Goal: Information Seeking & Learning: Learn about a topic

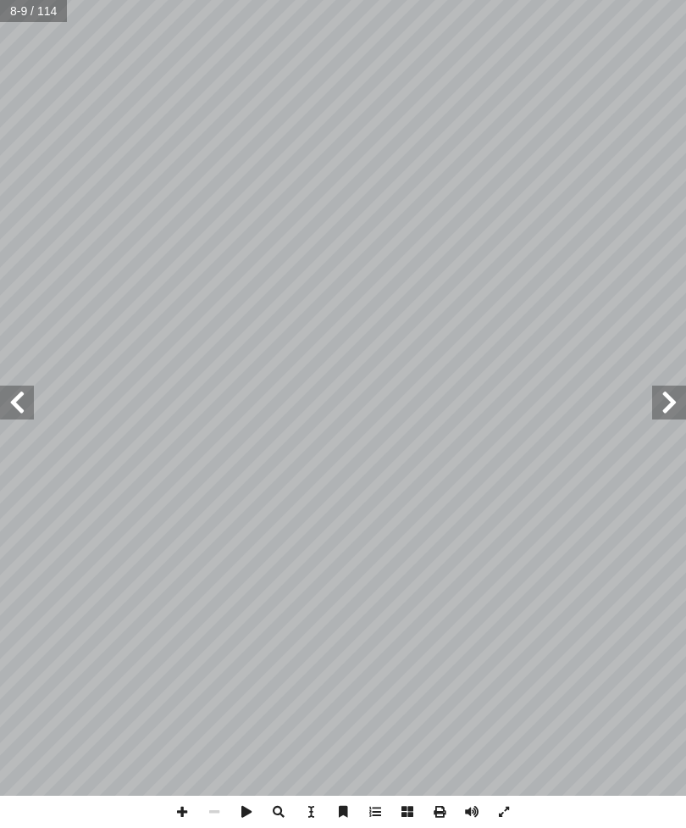
click at [10, 404] on span at bounding box center [17, 402] width 34 height 34
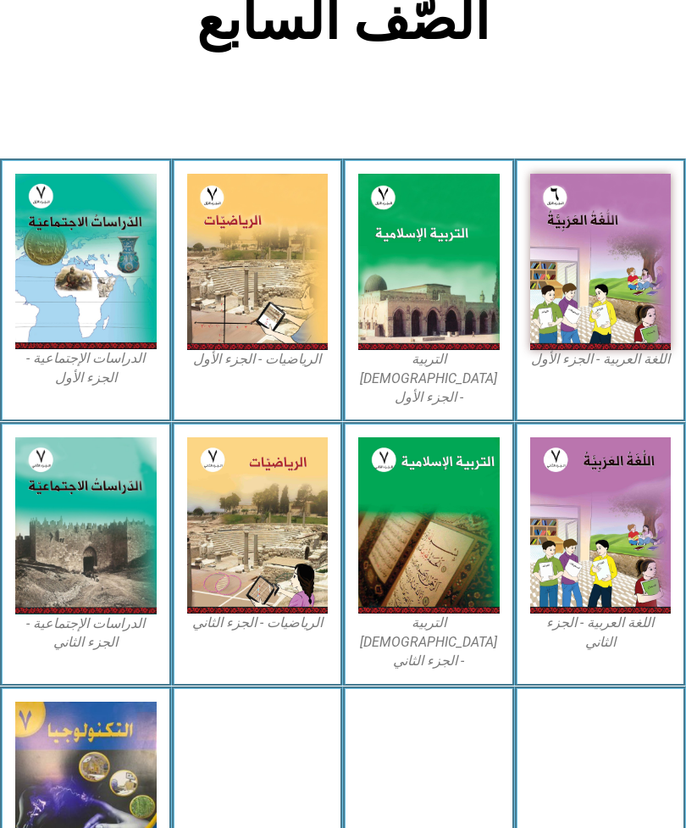
scroll to position [376, 0]
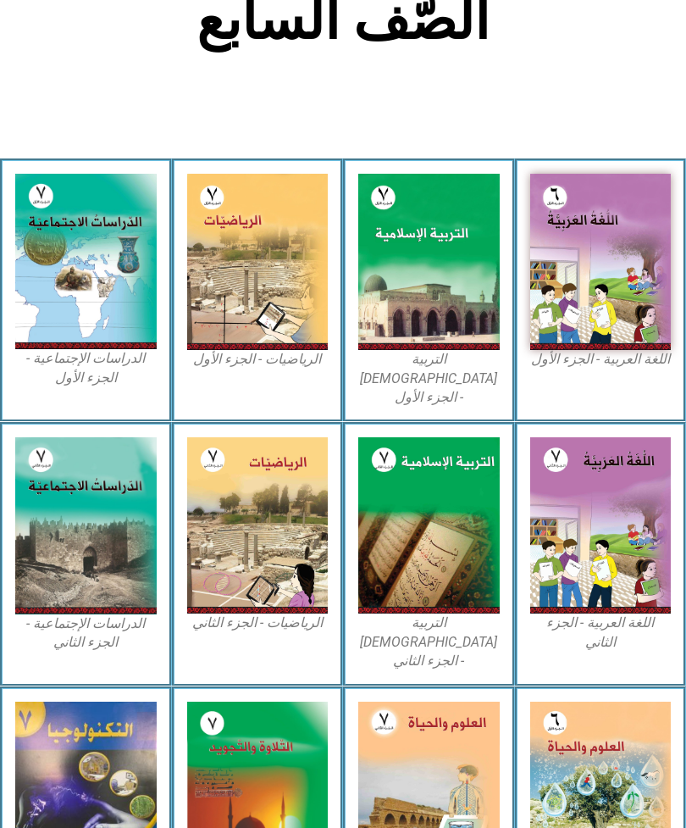
click at [422, 707] on img at bounding box center [428, 788] width 141 height 172
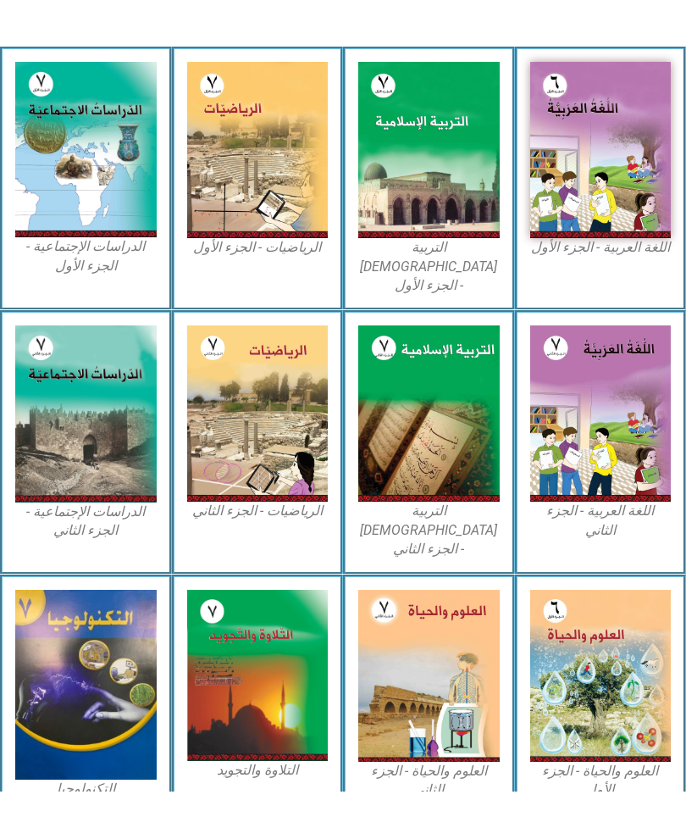
scroll to position [451, 0]
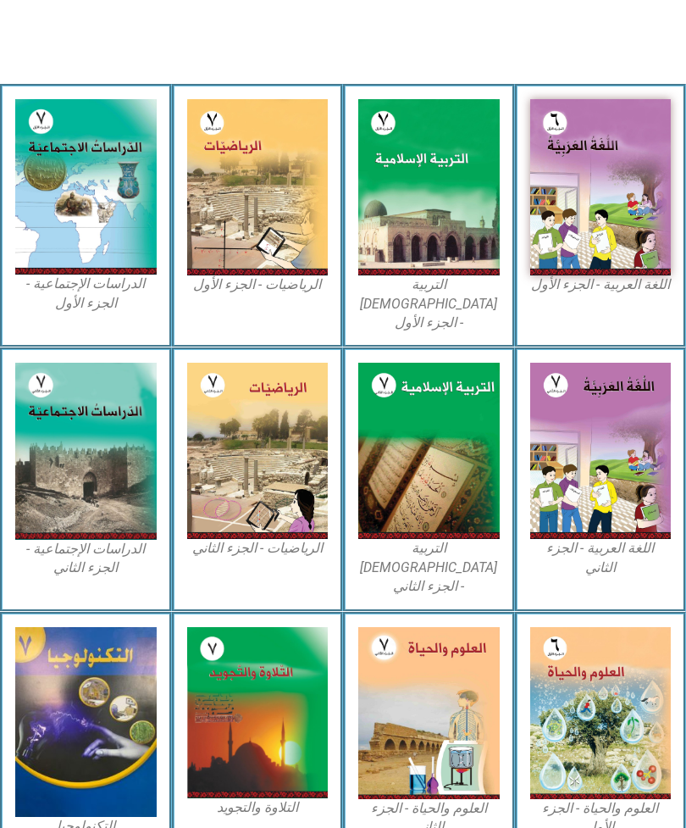
click at [589, 674] on img at bounding box center [600, 713] width 141 height 172
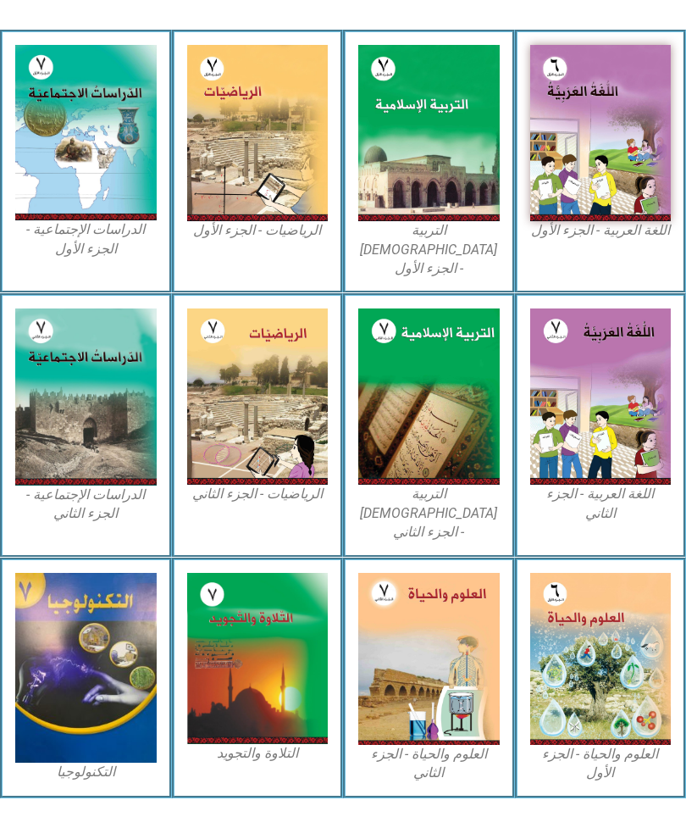
click at [436, 602] on img at bounding box center [428, 659] width 141 height 172
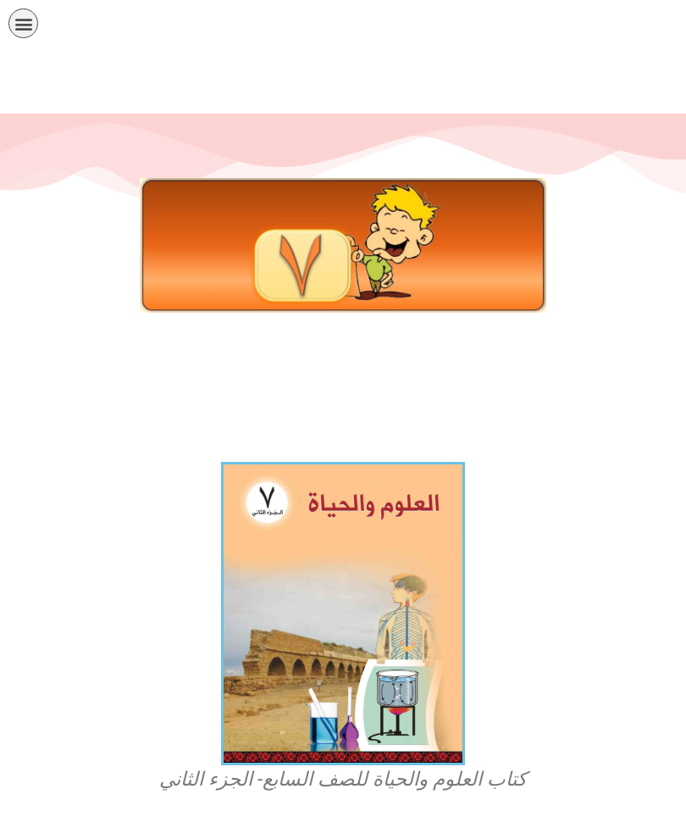
click at [379, 639] on img at bounding box center [343, 613] width 244 height 303
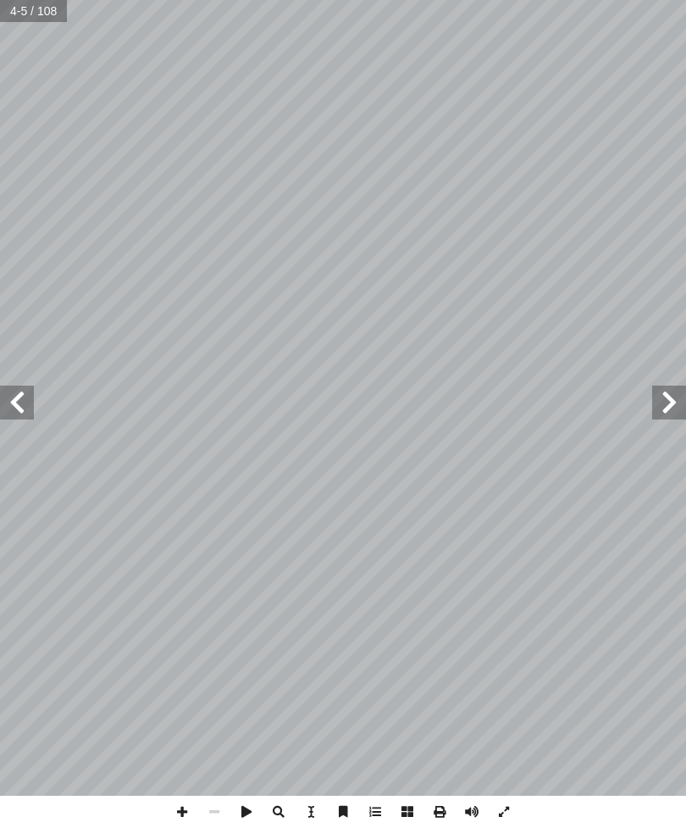
click at [24, 409] on span at bounding box center [17, 402] width 34 height 34
click at [671, 393] on span at bounding box center [669, 402] width 34 height 34
click at [684, 387] on span at bounding box center [669, 402] width 34 height 34
click at [685, 387] on span at bounding box center [669, 402] width 34 height 34
click at [12, 411] on span at bounding box center [17, 402] width 34 height 34
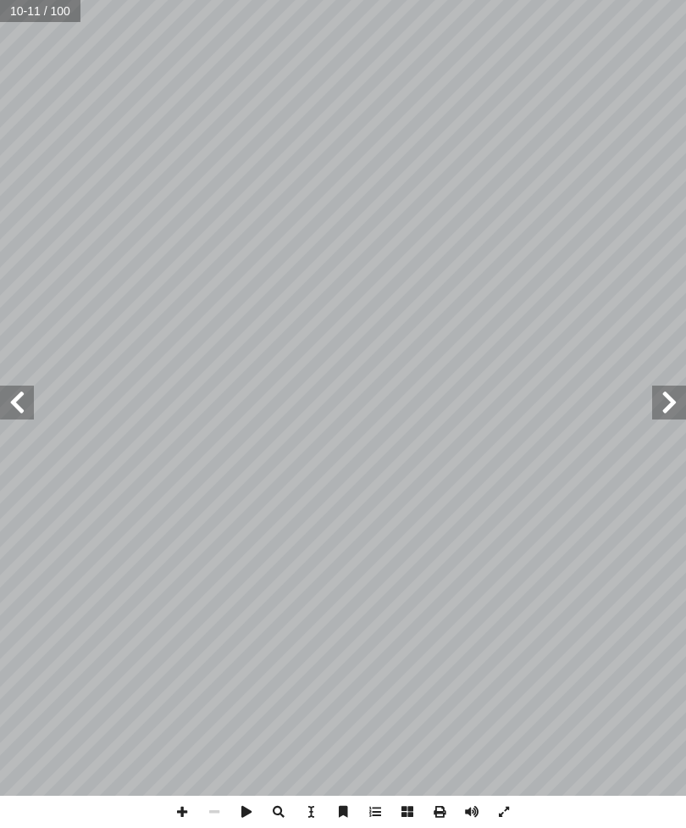
click at [12, 396] on span at bounding box center [17, 402] width 34 height 34
click at [9, 406] on span at bounding box center [17, 402] width 34 height 34
click at [11, 403] on span at bounding box center [17, 402] width 34 height 34
click at [13, 406] on span at bounding box center [17, 402] width 34 height 34
click at [14, 411] on span at bounding box center [17, 402] width 34 height 34
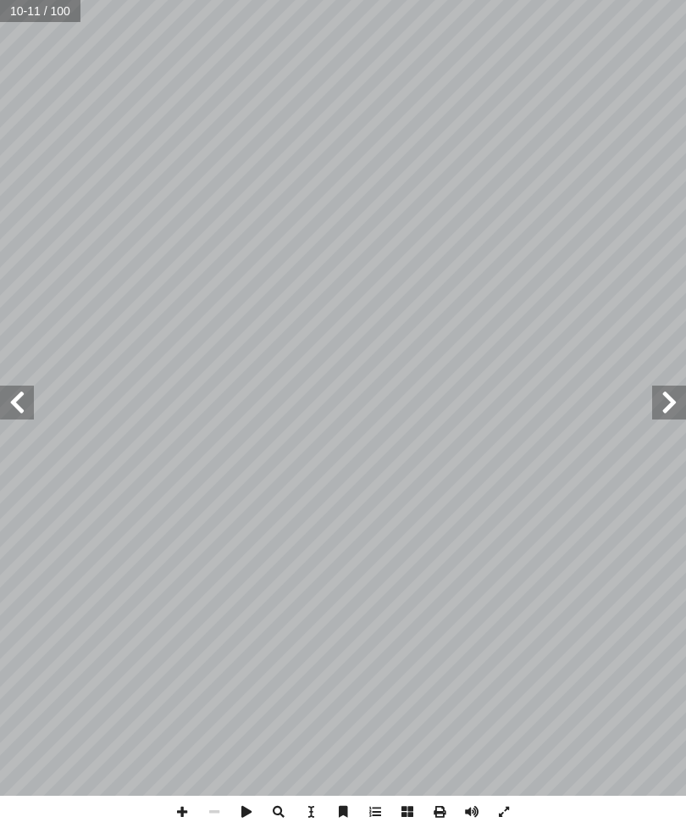
click at [13, 413] on span at bounding box center [17, 402] width 34 height 34
click at [24, 411] on span at bounding box center [17, 402] width 34 height 34
click at [21, 413] on span at bounding box center [17, 402] width 34 height 34
click at [27, 417] on span at bounding box center [17, 402] width 34 height 34
click at [24, 416] on span at bounding box center [17, 402] width 34 height 34
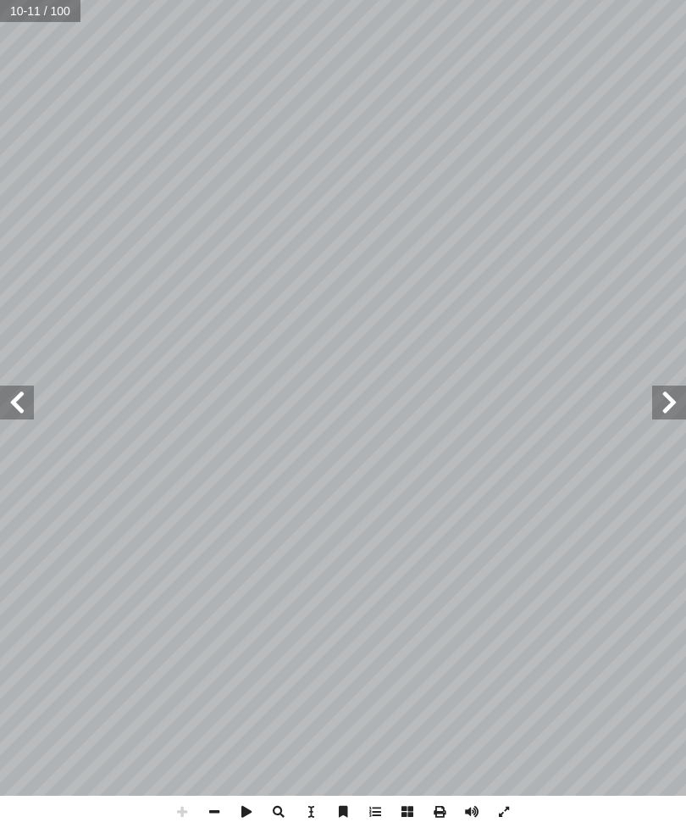
click at [27, 418] on span at bounding box center [17, 402] width 34 height 34
click at [26, 418] on span at bounding box center [17, 402] width 34 height 34
click at [24, 419] on span at bounding box center [17, 402] width 34 height 34
click at [25, 417] on span at bounding box center [17, 402] width 34 height 34
click at [16, 404] on span at bounding box center [17, 402] width 34 height 34
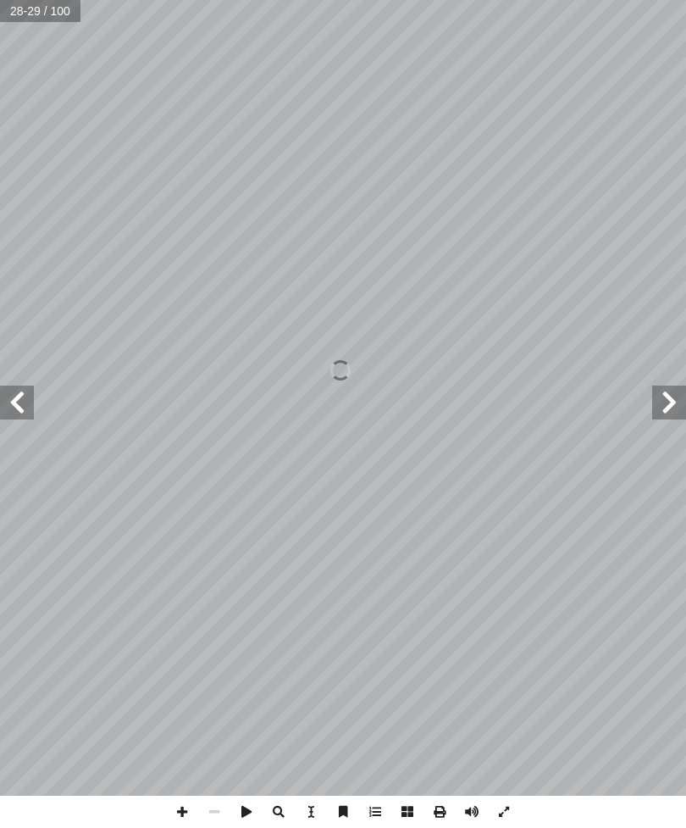
click at [29, 402] on span at bounding box center [17, 402] width 34 height 34
click at [28, 404] on span at bounding box center [17, 402] width 34 height 34
click at [19, 395] on span at bounding box center [17, 402] width 34 height 34
click at [13, 390] on span at bounding box center [17, 402] width 34 height 34
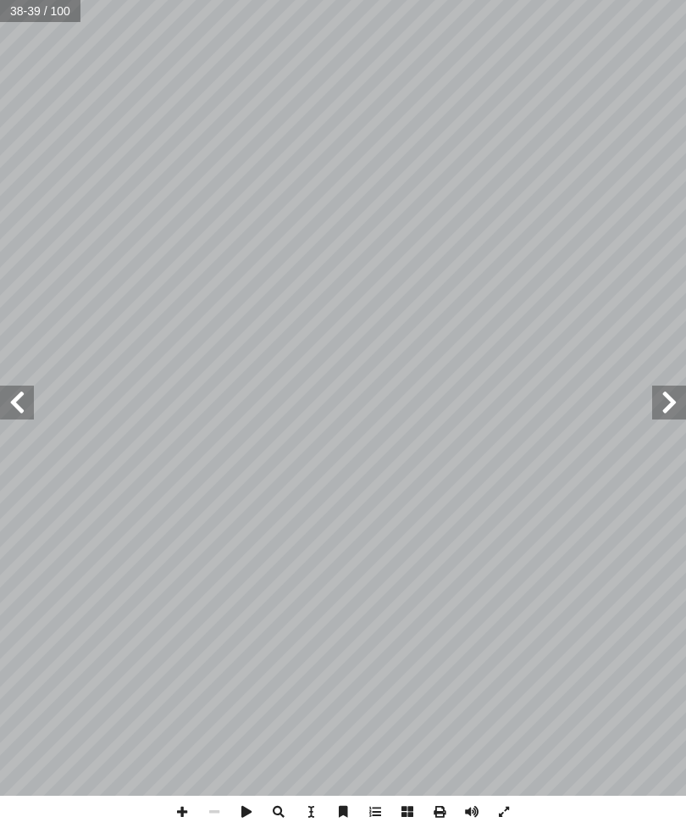
click at [12, 397] on span at bounding box center [17, 402] width 34 height 34
click at [678, 395] on span at bounding box center [669, 402] width 34 height 34
click at [685, 407] on span at bounding box center [669, 402] width 34 height 34
click at [682, 399] on span at bounding box center [669, 402] width 34 height 34
click at [684, 397] on span at bounding box center [669, 402] width 34 height 34
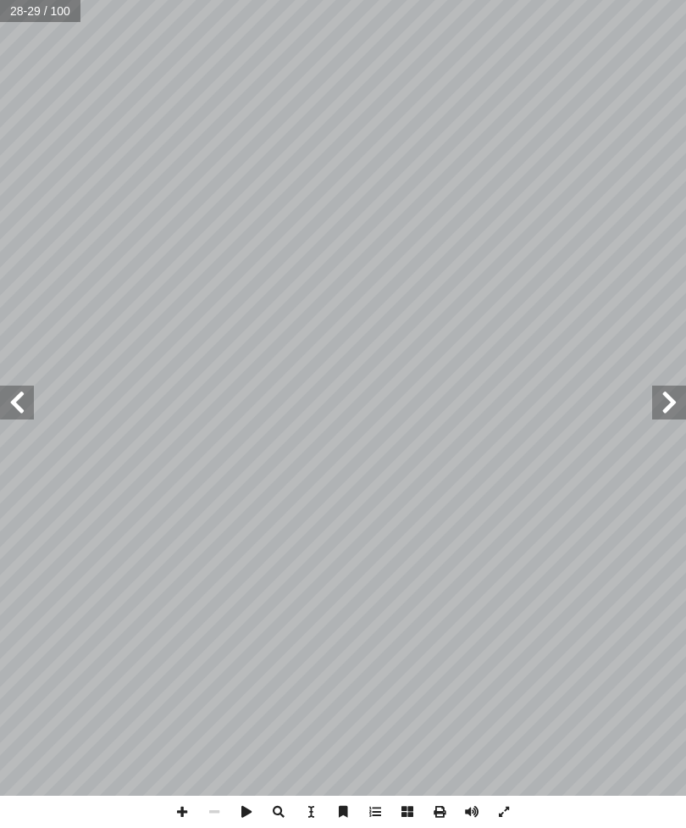
click at [11, 396] on span at bounding box center [17, 402] width 34 height 34
click at [5, 391] on span at bounding box center [17, 402] width 34 height 34
click at [674, 398] on span at bounding box center [669, 402] width 34 height 34
click at [9, 385] on span at bounding box center [17, 402] width 34 height 34
click at [2, 393] on span at bounding box center [17, 402] width 34 height 34
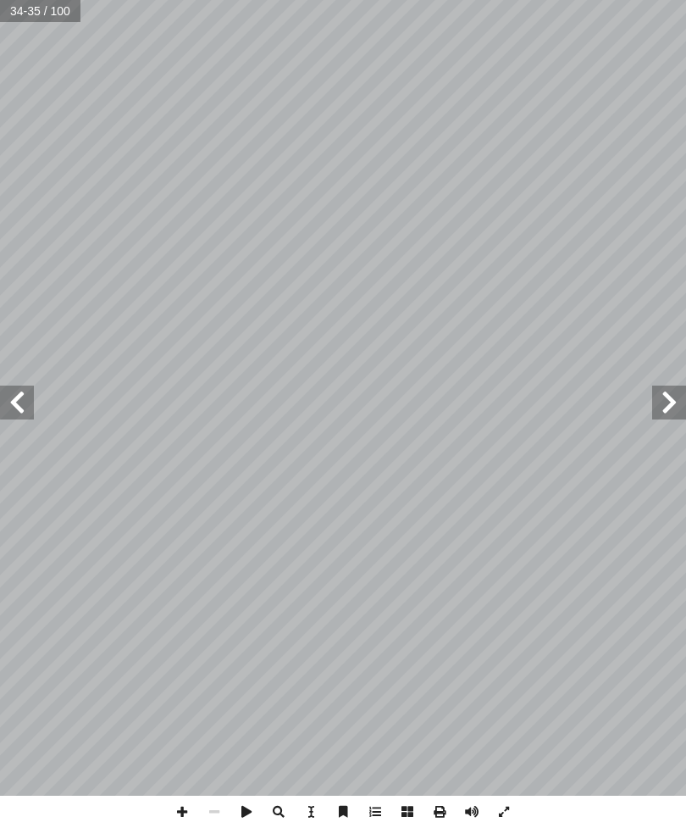
click at [1, 386] on span at bounding box center [17, 402] width 34 height 34
click at [9, 391] on span at bounding box center [17, 402] width 34 height 34
click at [679, 397] on span at bounding box center [669, 402] width 34 height 34
click at [678, 396] on span at bounding box center [669, 402] width 34 height 34
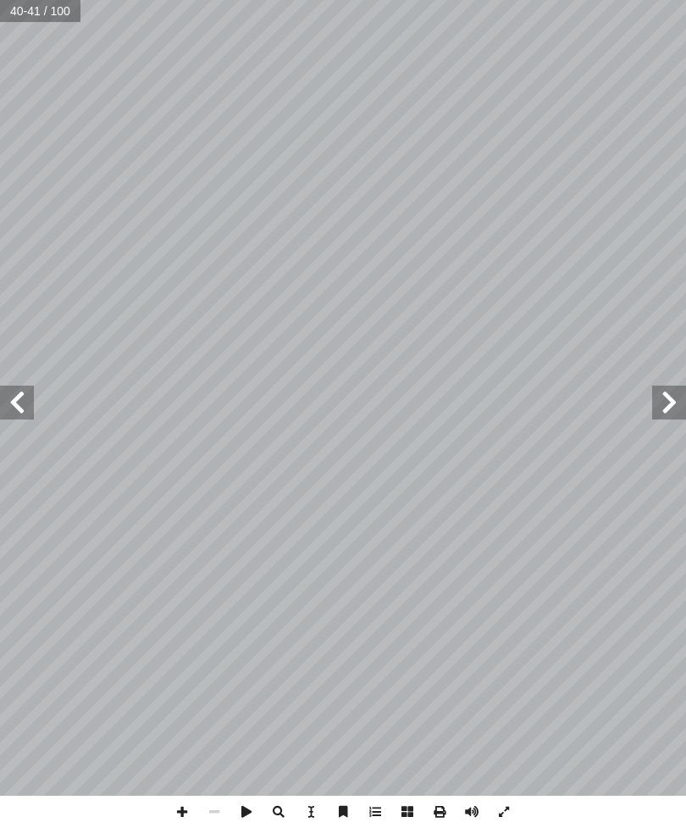
click at [684, 391] on span at bounding box center [669, 402] width 34 height 34
click at [670, 397] on span at bounding box center [669, 402] width 34 height 34
click at [674, 391] on span at bounding box center [669, 402] width 34 height 34
click at [674, 386] on span at bounding box center [669, 402] width 34 height 34
click at [663, 391] on span at bounding box center [669, 402] width 34 height 34
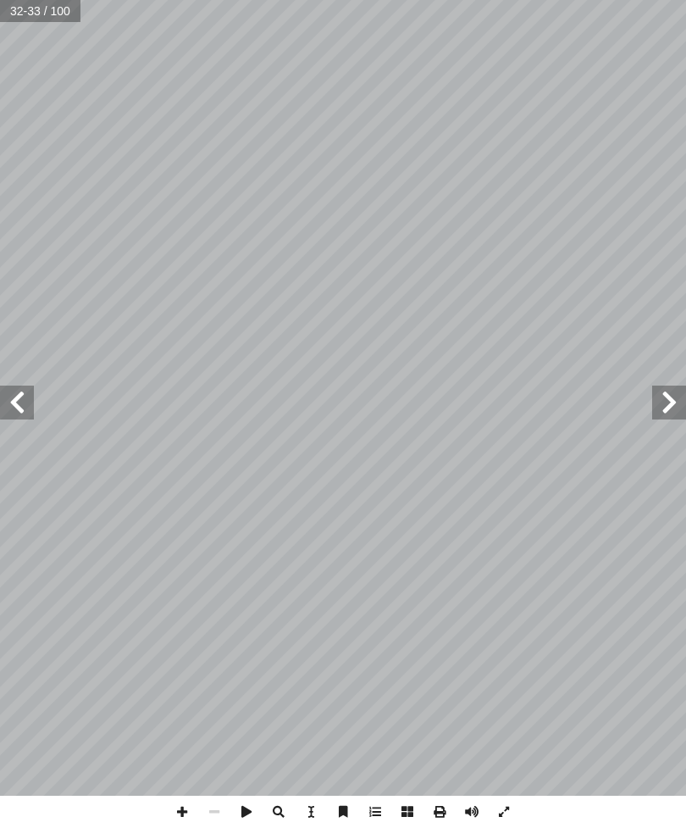
click at [676, 385] on span at bounding box center [669, 402] width 34 height 34
click at [675, 386] on span at bounding box center [669, 402] width 34 height 34
click at [662, 393] on span at bounding box center [669, 402] width 34 height 34
click at [663, 402] on span at bounding box center [669, 402] width 34 height 34
click at [668, 401] on span at bounding box center [669, 402] width 34 height 34
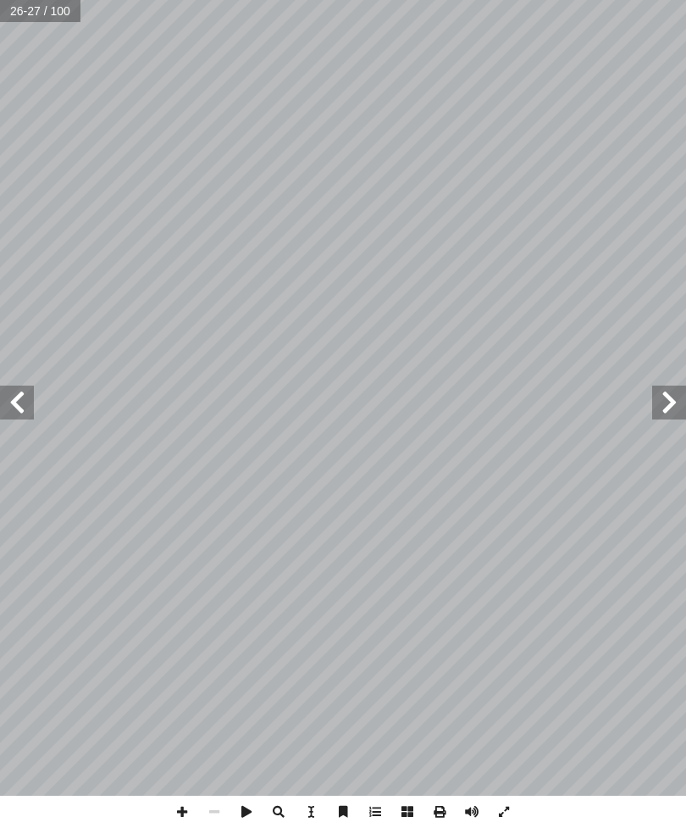
click at [663, 403] on span at bounding box center [669, 402] width 34 height 34
click at [674, 397] on span at bounding box center [669, 402] width 34 height 34
click at [676, 395] on span at bounding box center [669, 402] width 34 height 34
click at [674, 397] on span at bounding box center [669, 402] width 34 height 34
click at [679, 393] on span at bounding box center [669, 402] width 34 height 34
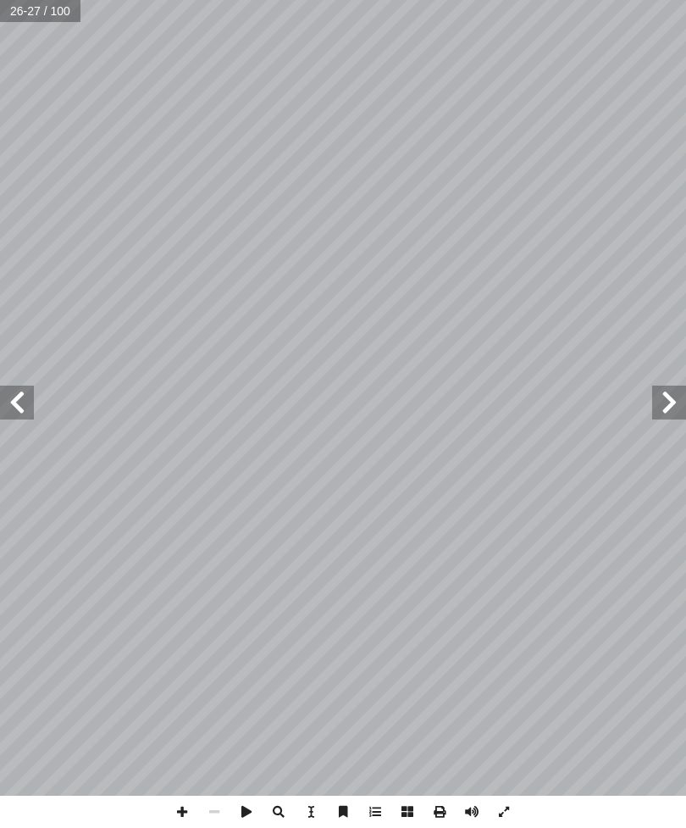
click at [676, 396] on span at bounding box center [669, 402] width 34 height 34
click at [674, 397] on span at bounding box center [669, 402] width 34 height 34
click at [675, 397] on span at bounding box center [669, 402] width 34 height 34
click at [678, 395] on span at bounding box center [669, 402] width 34 height 34
click at [675, 397] on span at bounding box center [669, 402] width 34 height 34
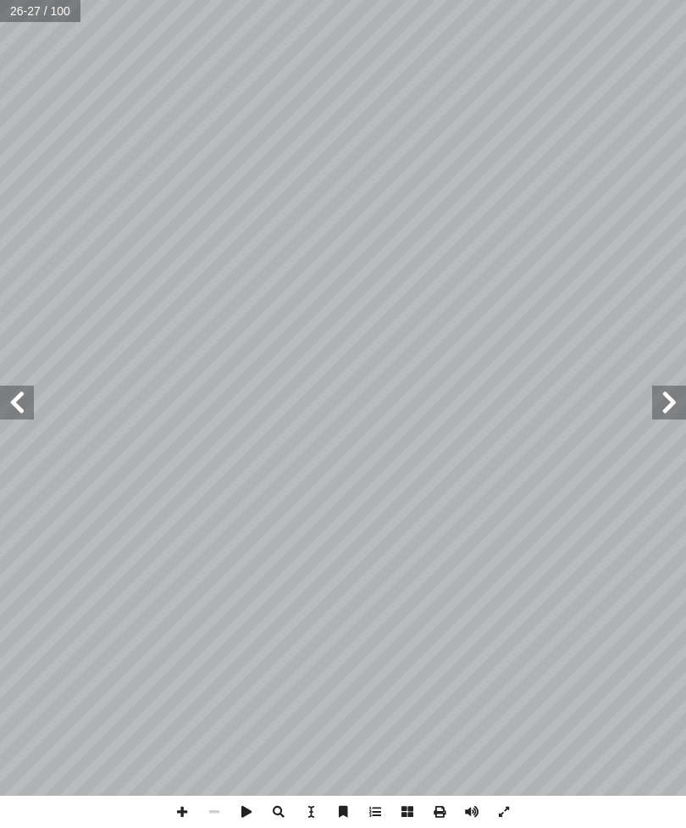
click at [675, 397] on span at bounding box center [669, 402] width 34 height 34
click at [0, 401] on span at bounding box center [17, 402] width 34 height 34
click at [4, 391] on span at bounding box center [17, 402] width 34 height 34
click at [683, 400] on span at bounding box center [669, 402] width 34 height 34
click at [685, 409] on span at bounding box center [669, 402] width 34 height 34
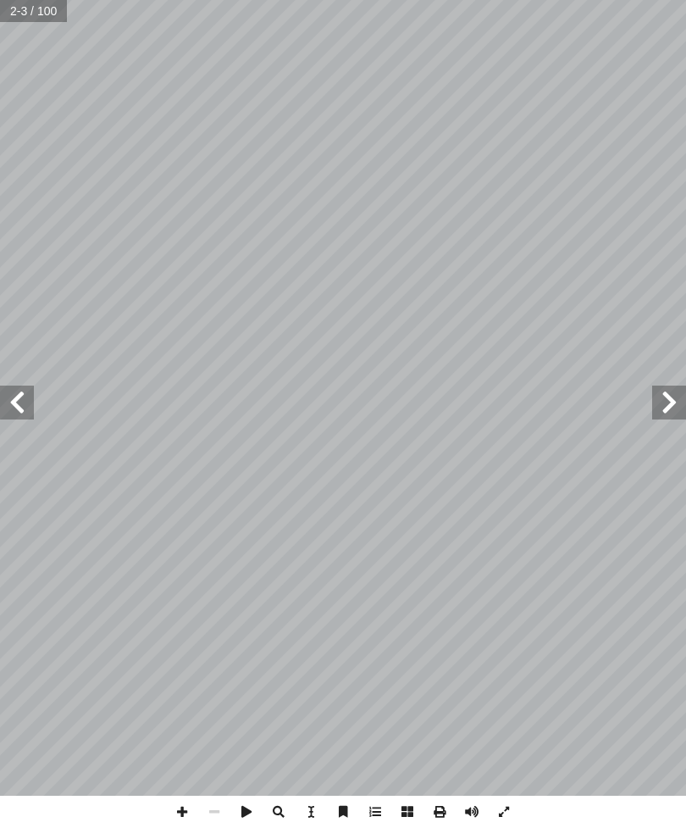
click at [684, 397] on span at bounding box center [669, 402] width 34 height 34
click at [674, 408] on span at bounding box center [669, 402] width 34 height 34
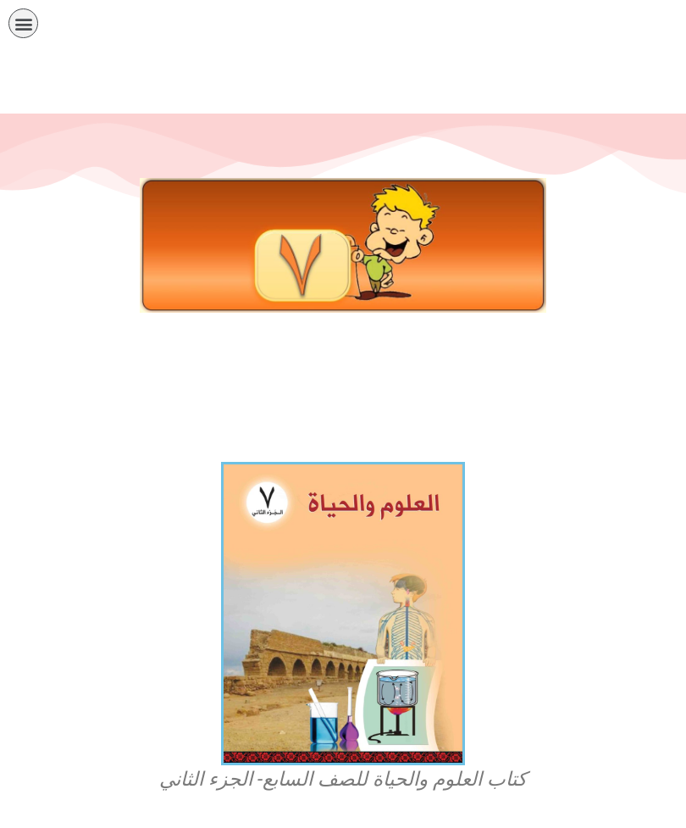
click at [403, 579] on img at bounding box center [343, 613] width 244 height 303
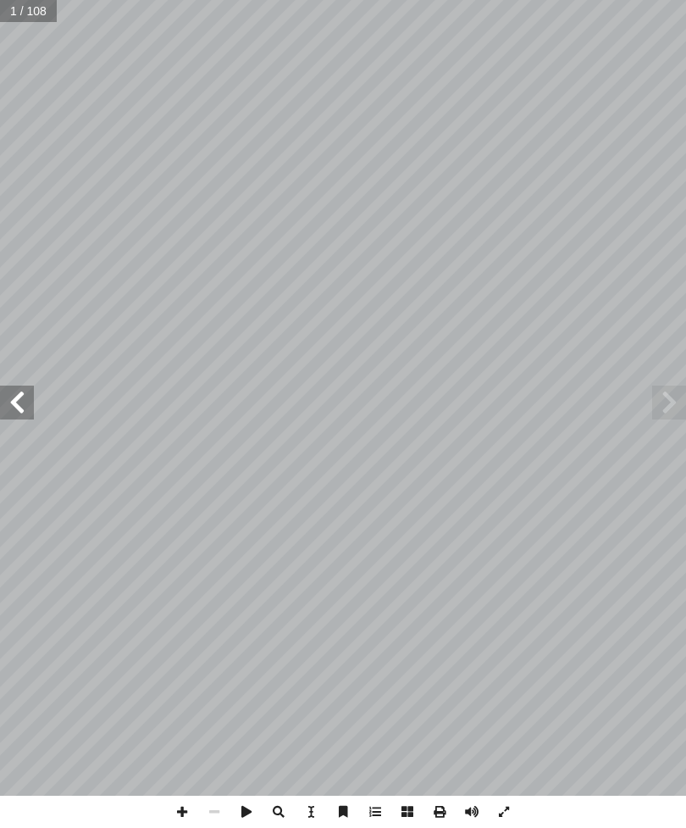
click at [28, 392] on span at bounding box center [17, 402] width 34 height 34
click at [1, 393] on span at bounding box center [17, 402] width 34 height 34
click at [656, 417] on span at bounding box center [669, 402] width 34 height 34
click at [674, 412] on span at bounding box center [669, 402] width 34 height 34
click at [664, 410] on span at bounding box center [669, 402] width 34 height 34
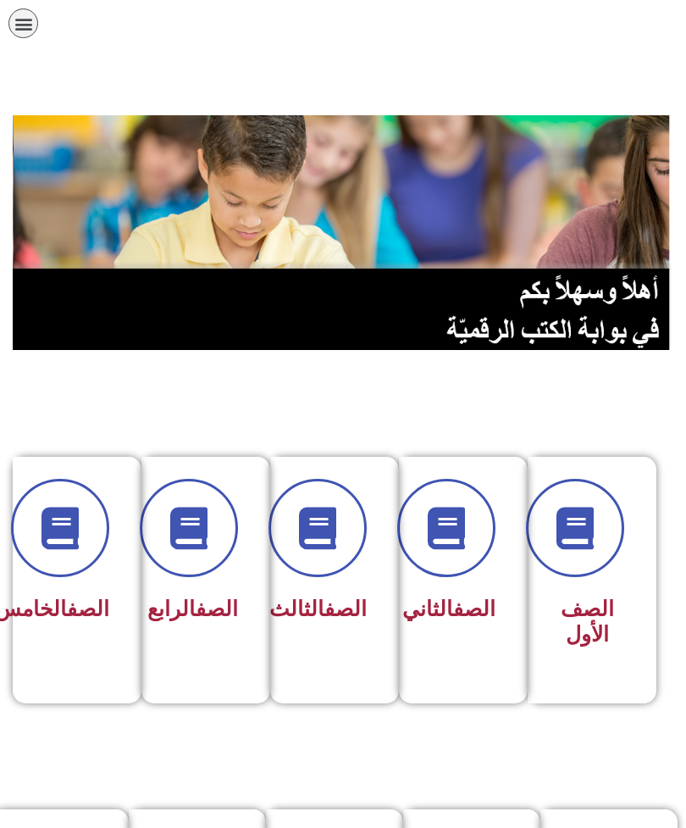
scroll to position [439, 0]
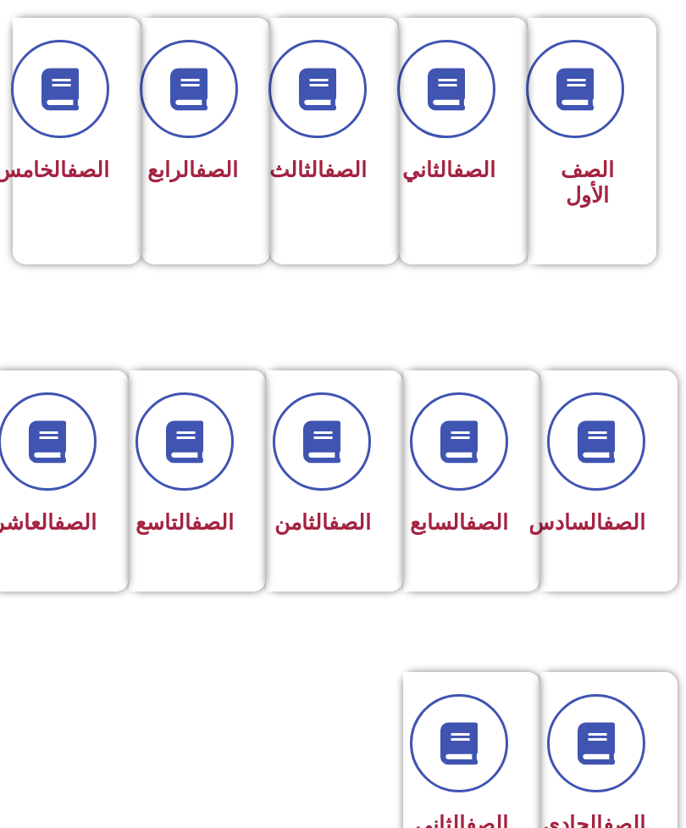
click at [344, 495] on div "الصف الثامن" at bounding box center [329, 468] width 83 height 152
click at [337, 479] on span at bounding box center [322, 441] width 98 height 98
click at [317, 430] on icon at bounding box center [322, 441] width 42 height 42
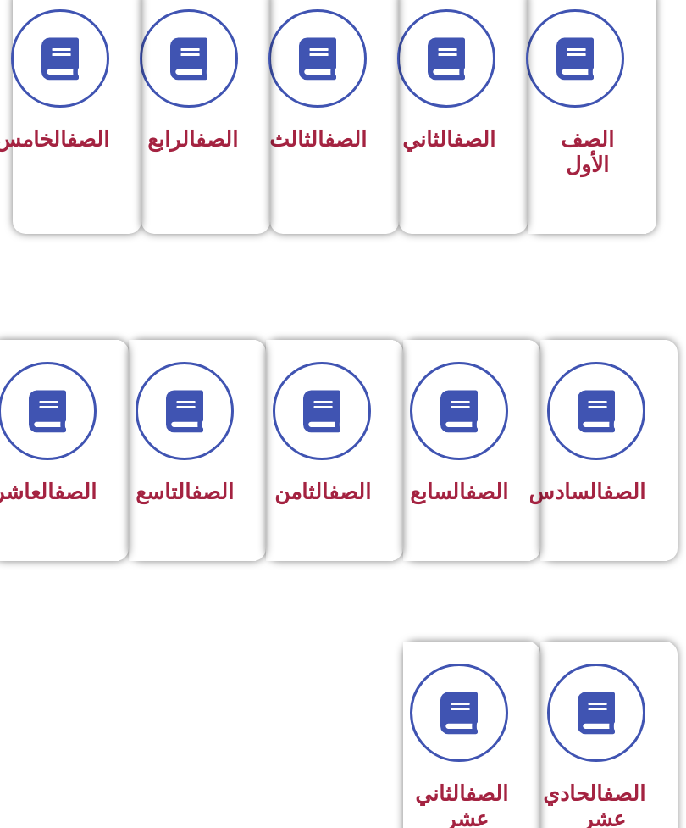
scroll to position [462, 0]
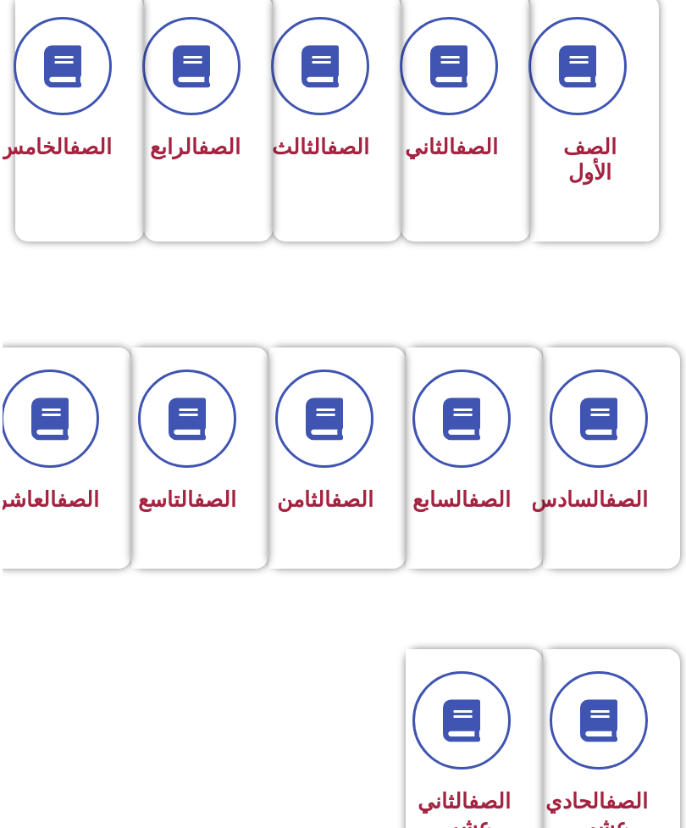
click at [324, 435] on icon at bounding box center [322, 418] width 42 height 42
click at [336, 411] on icon at bounding box center [322, 418] width 42 height 42
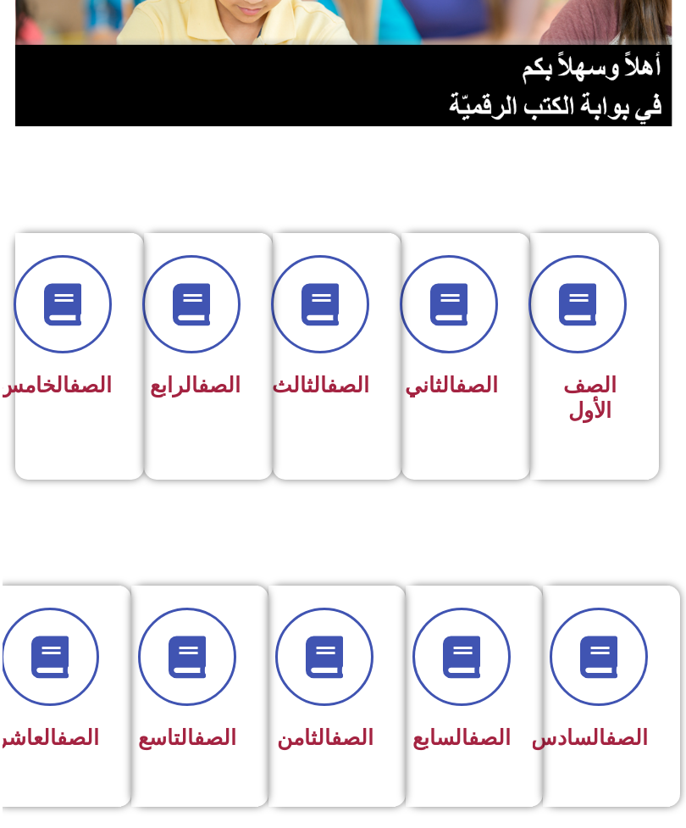
scroll to position [243, 0]
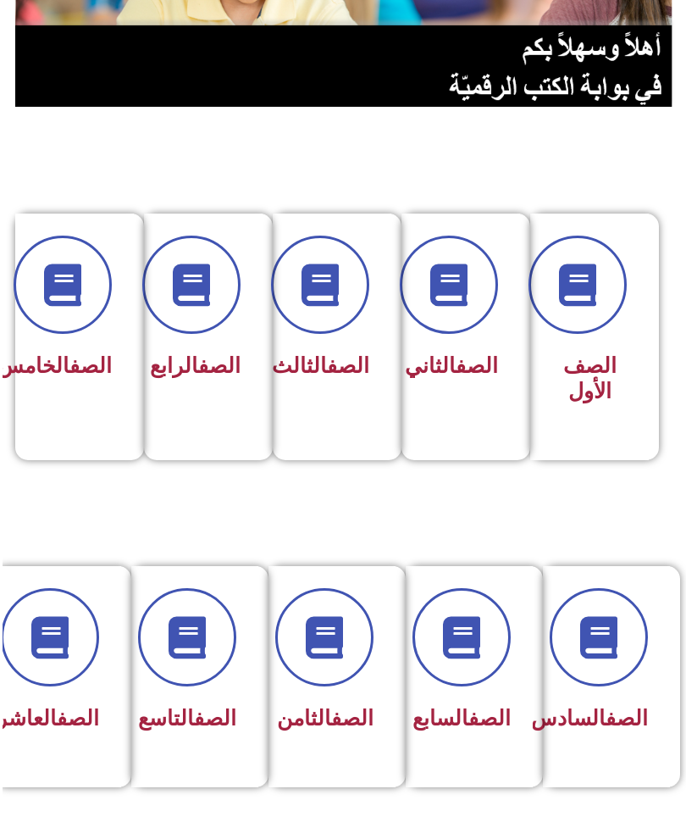
click at [343, 728] on link "الصف" at bounding box center [350, 718] width 42 height 25
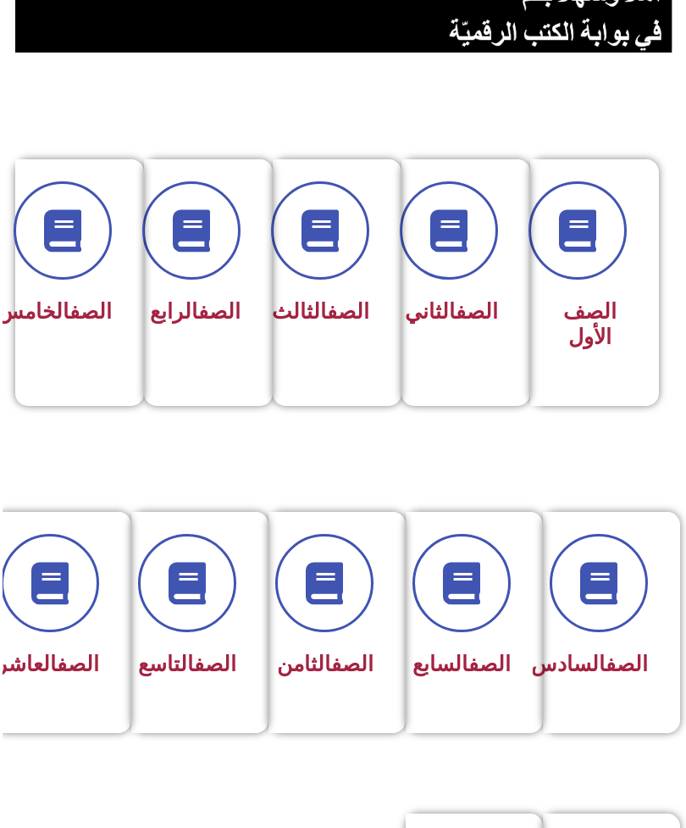
scroll to position [297, -3]
click at [594, 305] on span "الصف الأول" at bounding box center [589, 324] width 53 height 50
click at [599, 252] on icon at bounding box center [578, 230] width 42 height 42
click at [602, 256] on span at bounding box center [578, 230] width 98 height 98
click at [583, 301] on span "الصف الأول" at bounding box center [589, 324] width 53 height 50
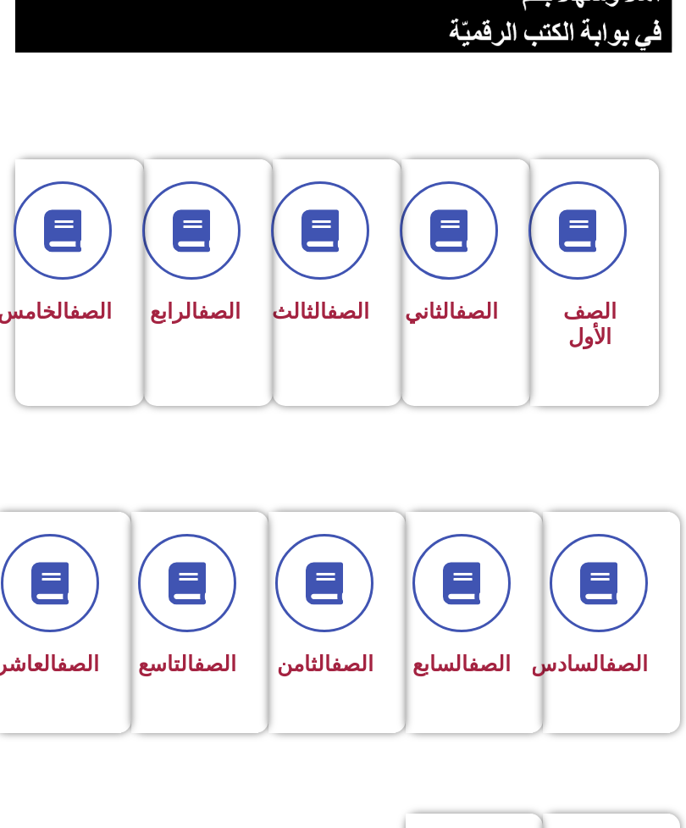
click at [612, 640] on div "الصف السادس" at bounding box center [606, 610] width 83 height 152
click at [593, 592] on icon at bounding box center [599, 583] width 42 height 42
click at [474, 588] on icon at bounding box center [462, 583] width 42 height 42
click at [469, 587] on icon at bounding box center [462, 583] width 42 height 42
click at [461, 589] on icon at bounding box center [462, 583] width 42 height 42
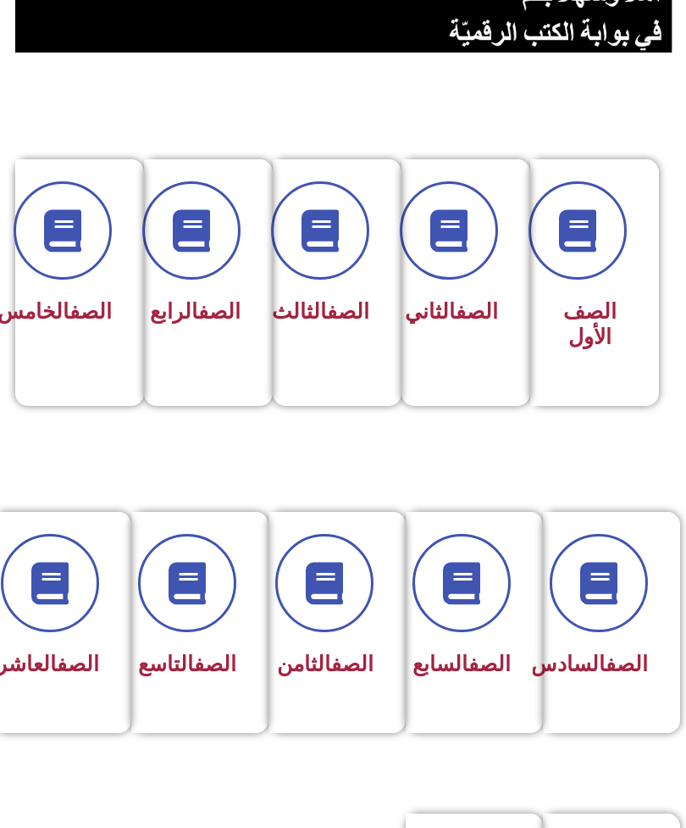
click at [460, 592] on icon at bounding box center [462, 583] width 42 height 42
click at [457, 588] on icon at bounding box center [462, 583] width 42 height 42
click at [465, 585] on icon at bounding box center [462, 583] width 42 height 42
click at [455, 593] on icon at bounding box center [462, 583] width 42 height 42
click at [464, 607] on span at bounding box center [462, 583] width 98 height 98
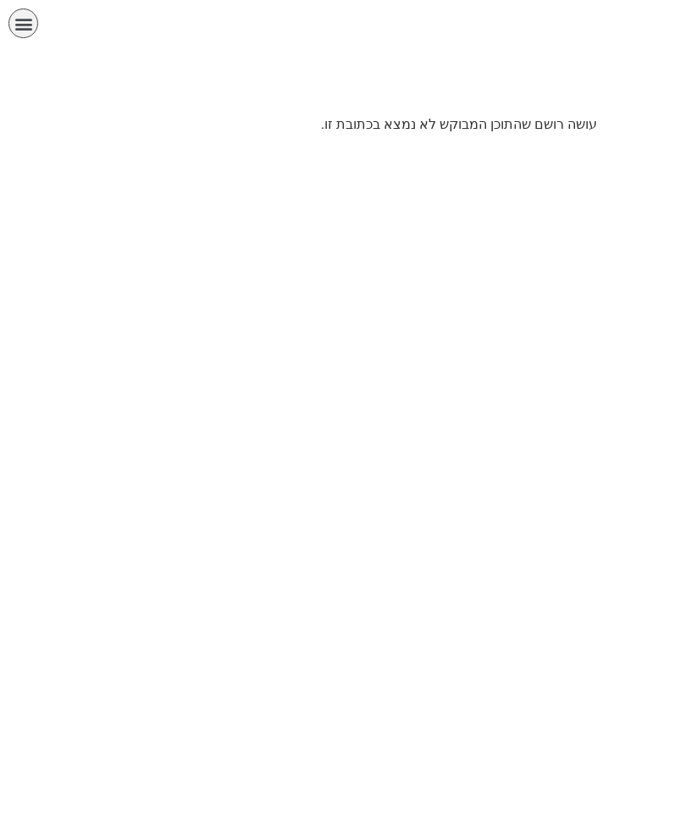
click at [469, 147] on html "الصفحة الرئيسية الصف الأول الصف الثاني الصف الثالث الصف الرابع الصف الخامس الصف…" at bounding box center [343, 73] width 686 height 147
